Goal: Check status: Check status

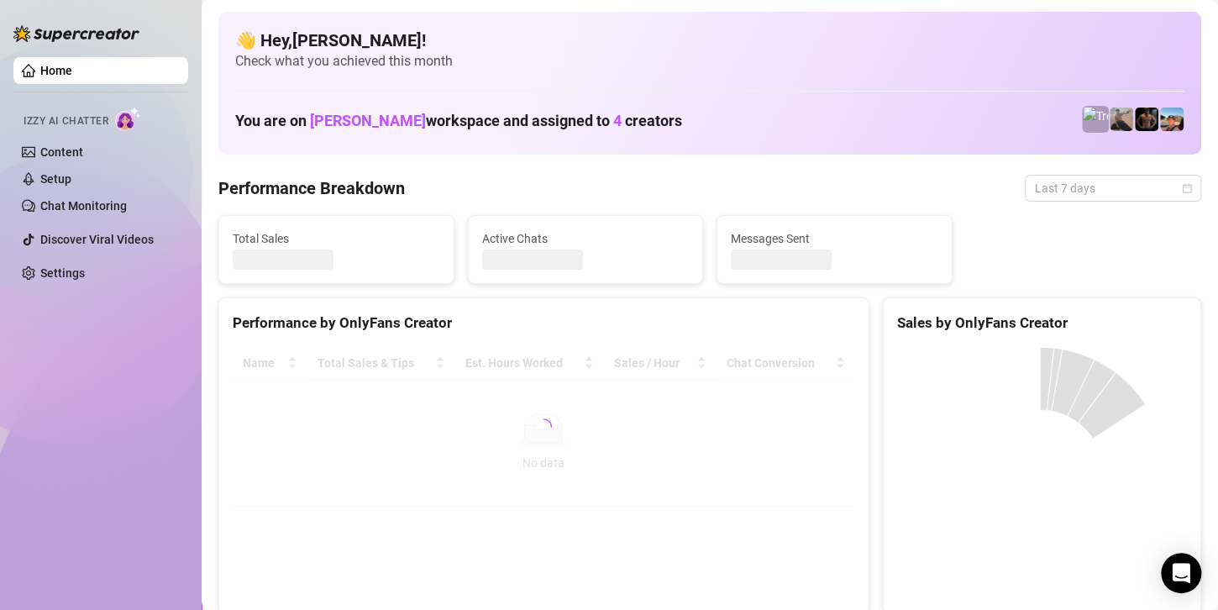
click at [1041, 186] on span "Last 7 days" at bounding box center [1113, 188] width 156 height 25
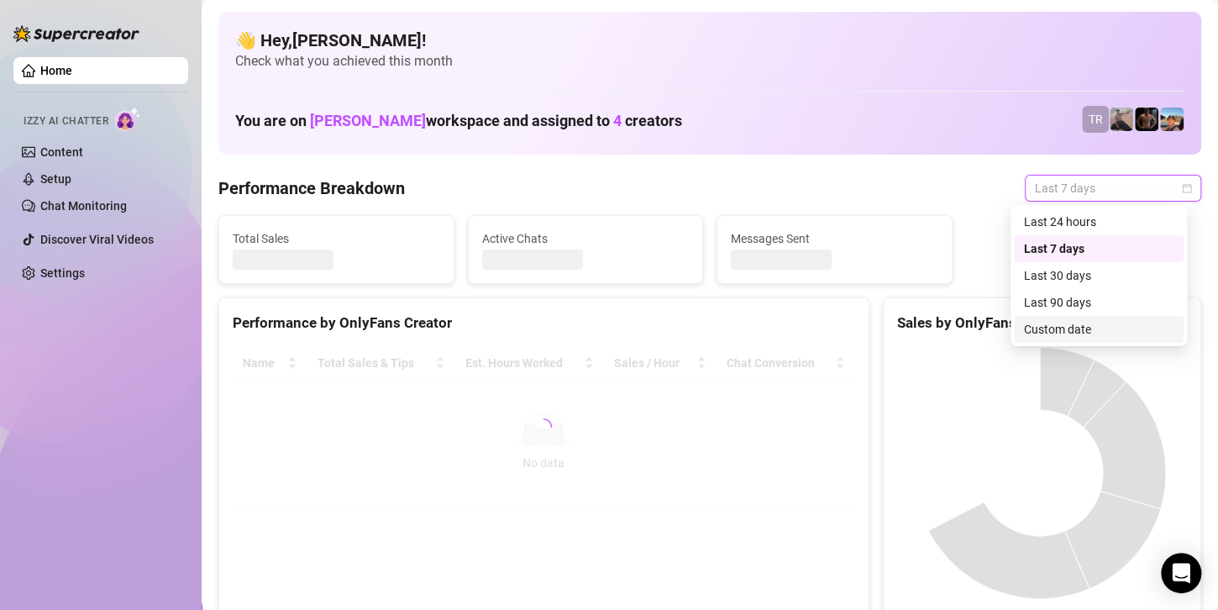
click at [1051, 334] on div "Custom date" at bounding box center [1099, 329] width 150 height 18
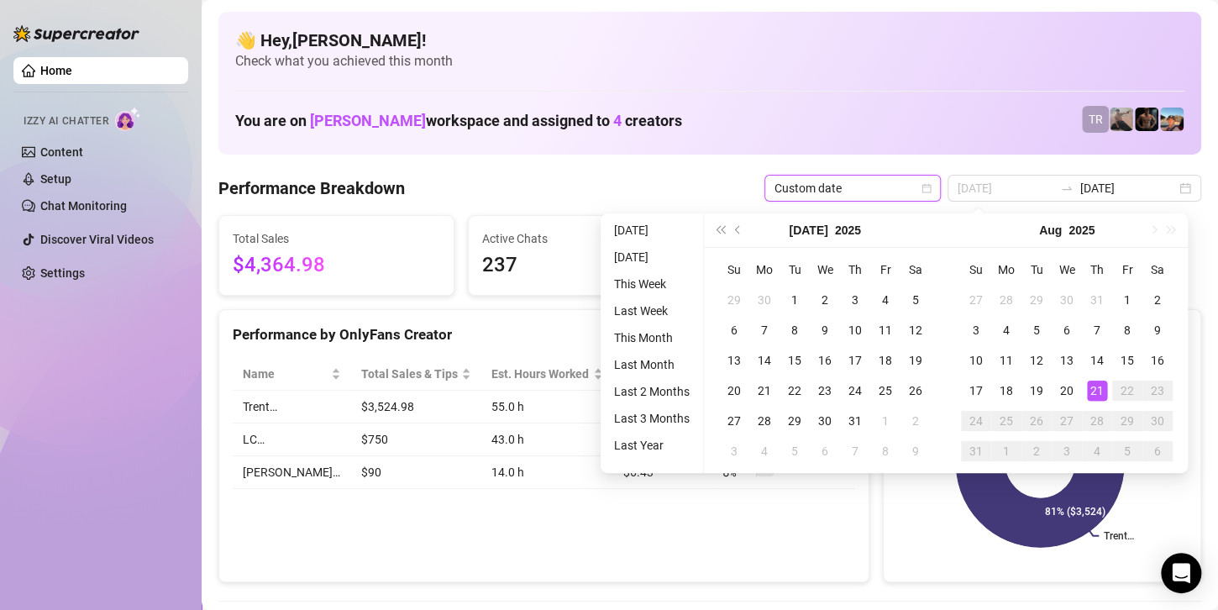
type input "[DATE]"
click at [1094, 385] on div "21" at bounding box center [1097, 390] width 20 height 20
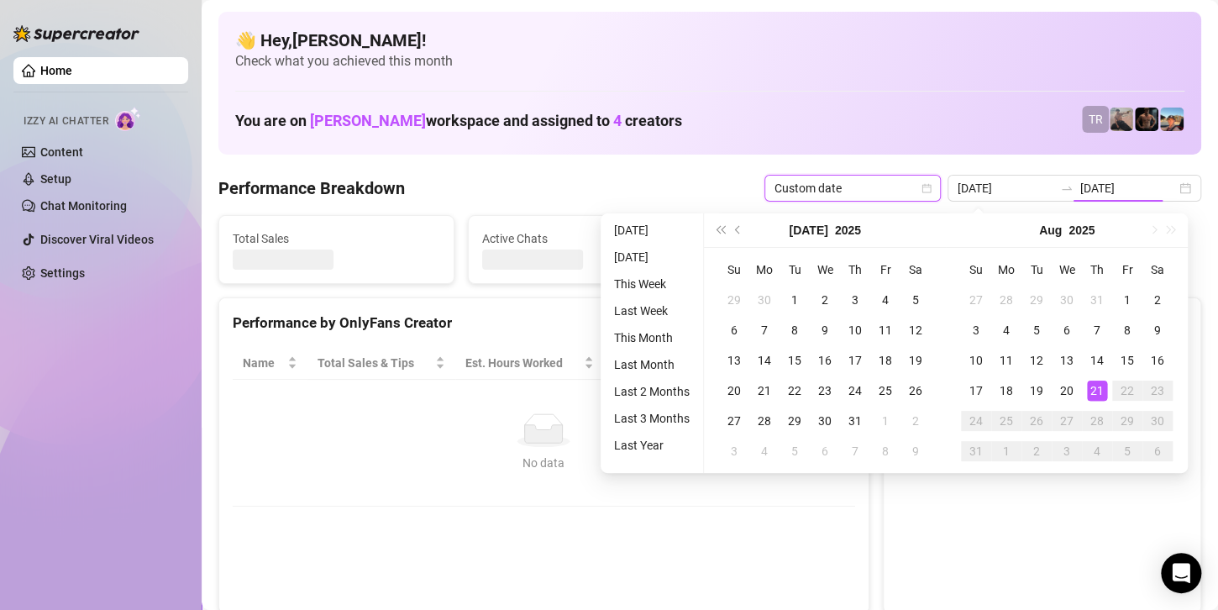
type input "2025-08-21"
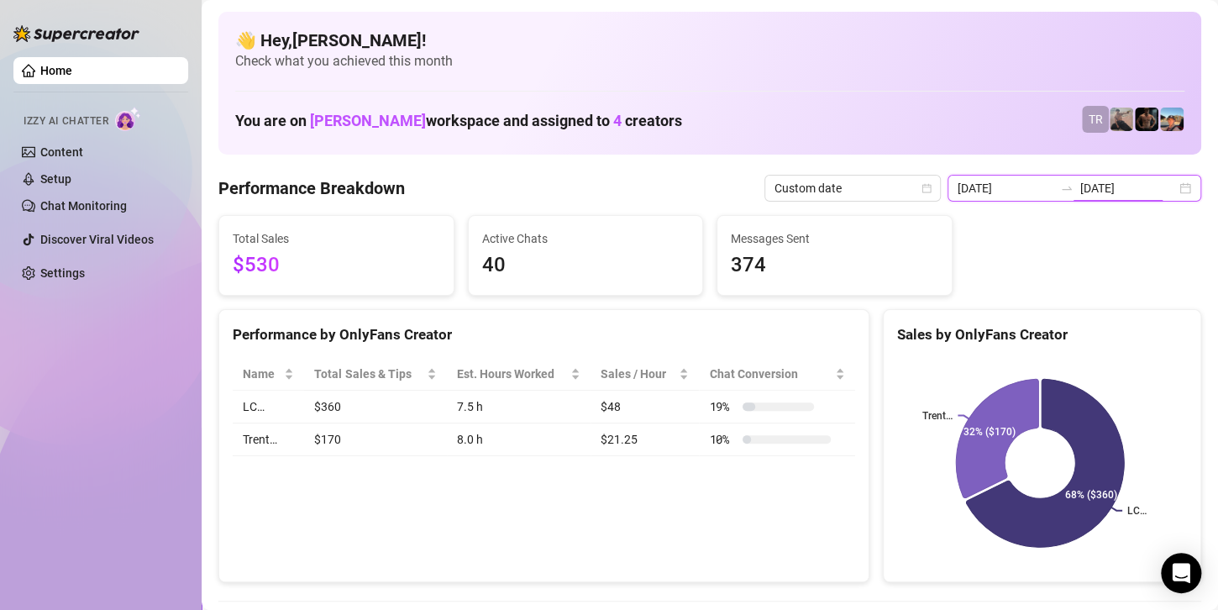
click at [1126, 179] on input "2025-08-21" at bounding box center [1128, 188] width 96 height 18
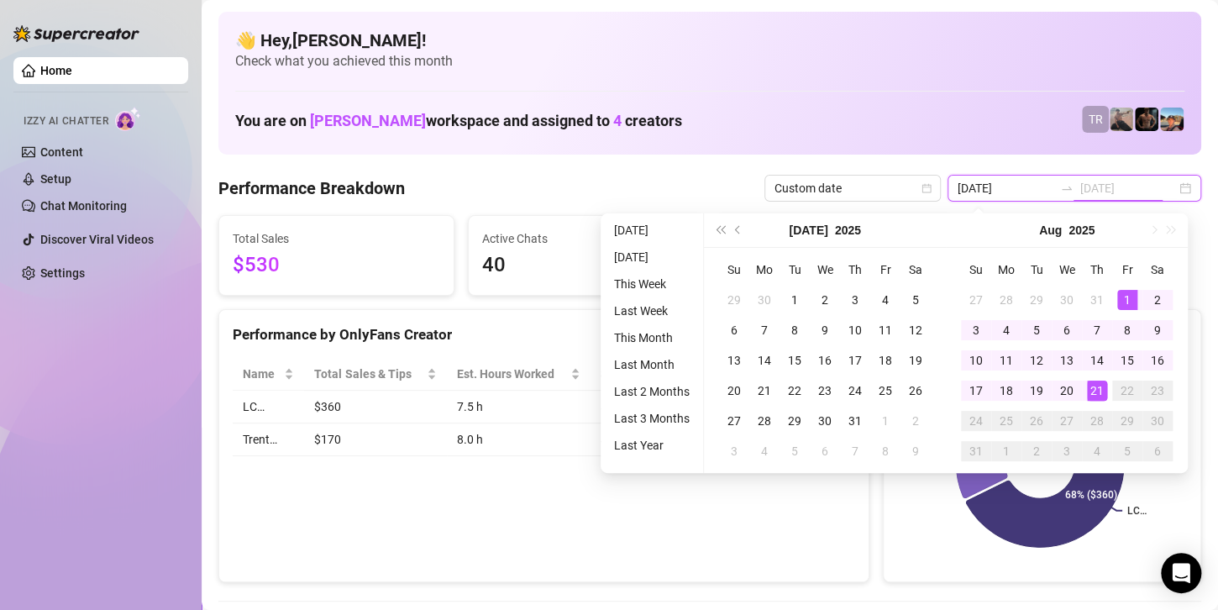
type input "2025-08-01"
click at [1118, 294] on div "1" at bounding box center [1127, 300] width 20 height 20
type input "2025-08-21"
click at [1095, 389] on div "21" at bounding box center [1097, 390] width 20 height 20
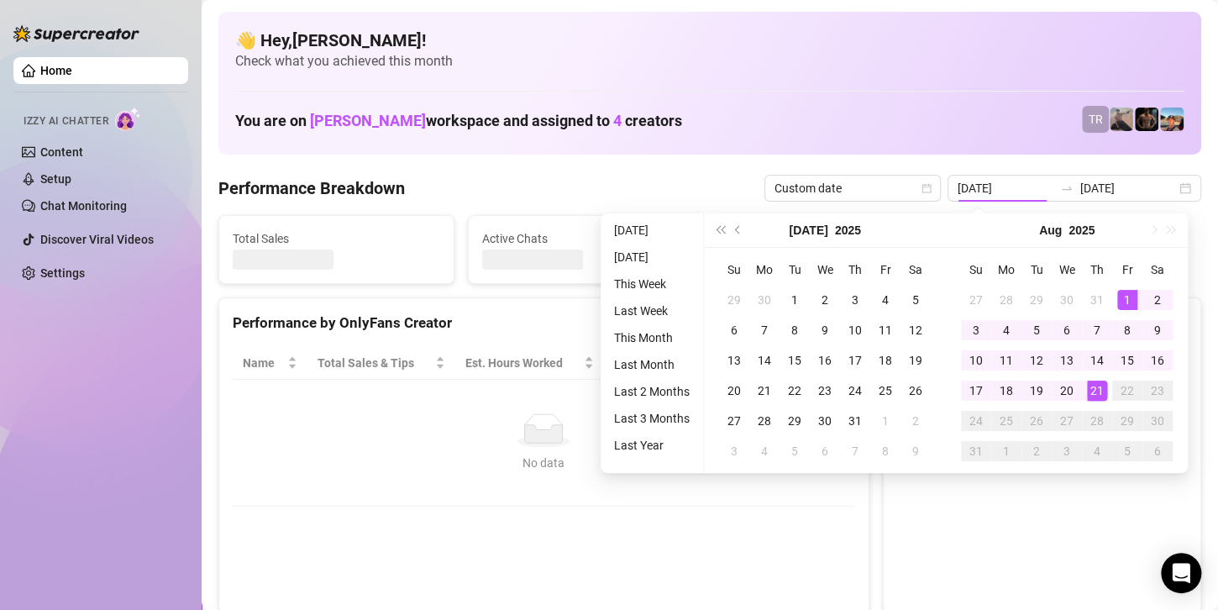
type input "2025-08-01"
type input "2025-08-21"
